Goal: Task Accomplishment & Management: Use online tool/utility

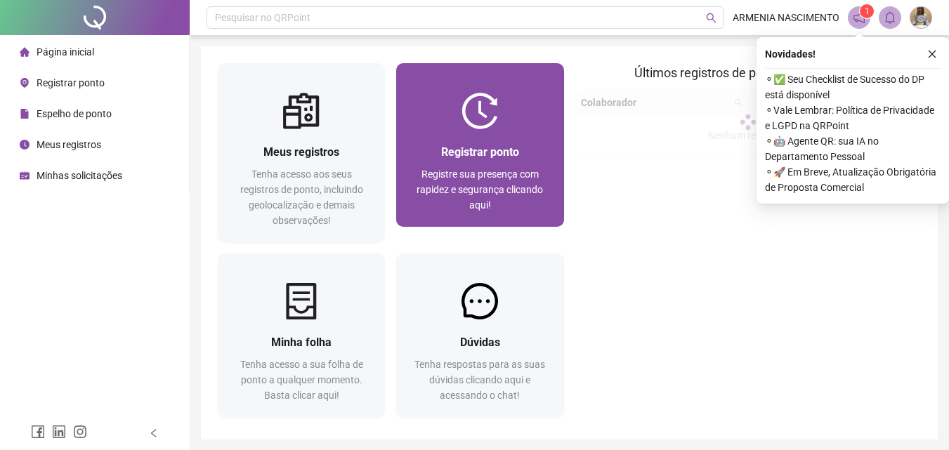
click at [531, 124] on div at bounding box center [479, 111] width 167 height 37
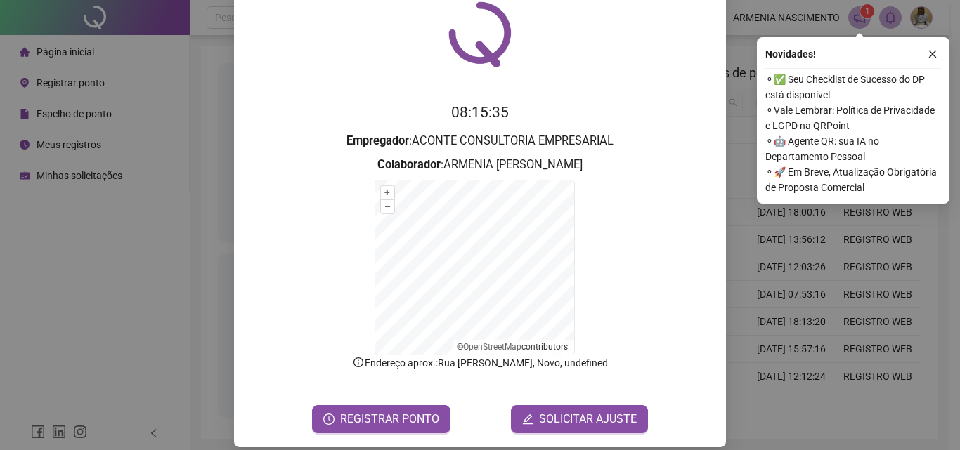
scroll to position [63, 0]
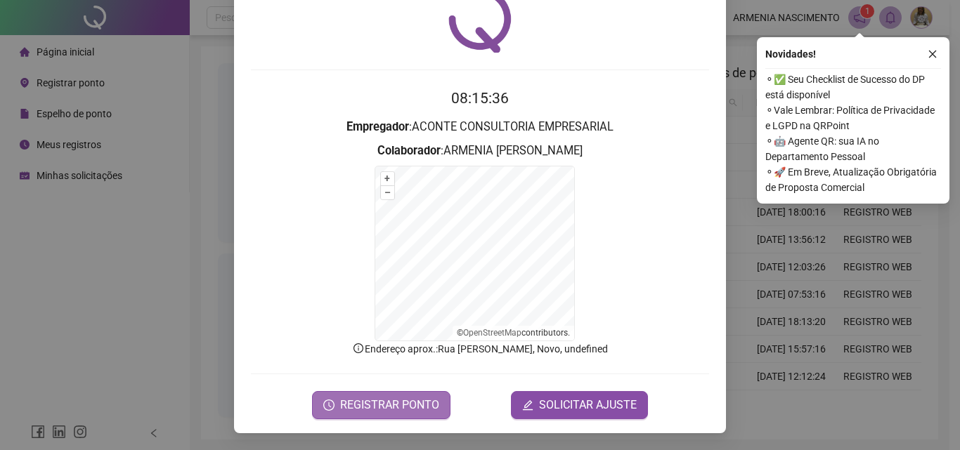
click at [376, 403] on span "REGISTRAR PONTO" at bounding box center [389, 405] width 99 height 17
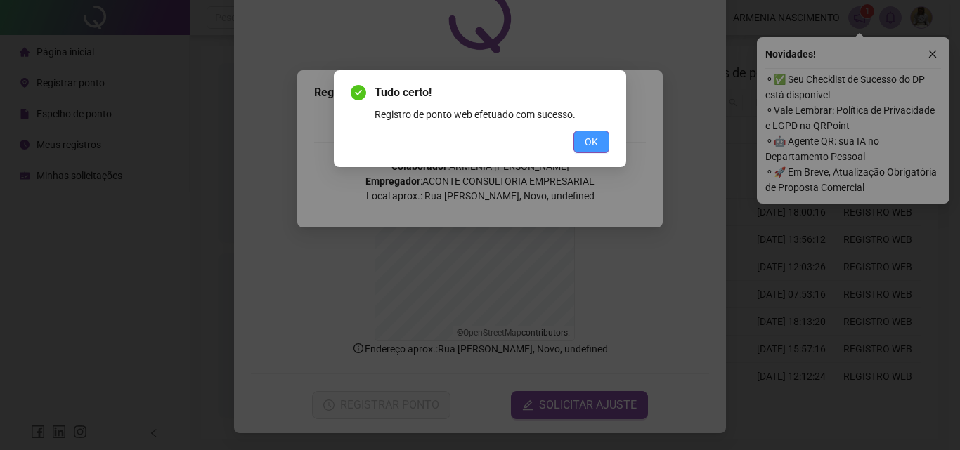
click at [597, 136] on span "OK" at bounding box center [590, 141] width 13 height 15
